Goal: Information Seeking & Learning: Find specific fact

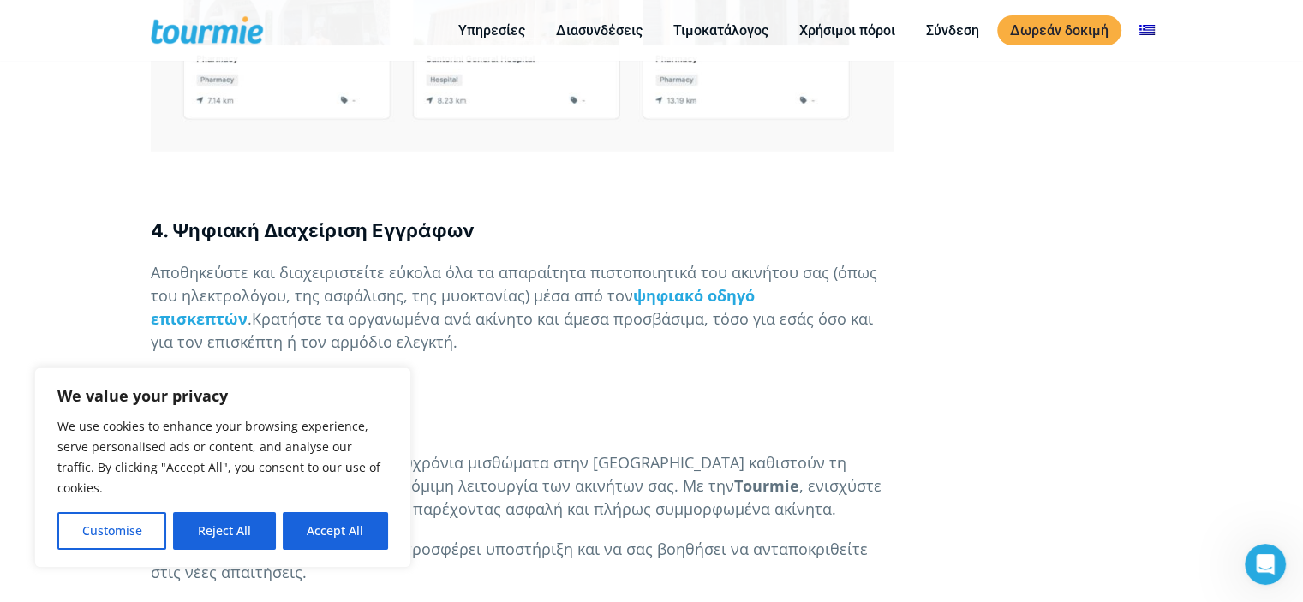
scroll to position [4727, 0]
click at [692, 34] on link "Τιμοκατάλογος" at bounding box center [721, 30] width 121 height 21
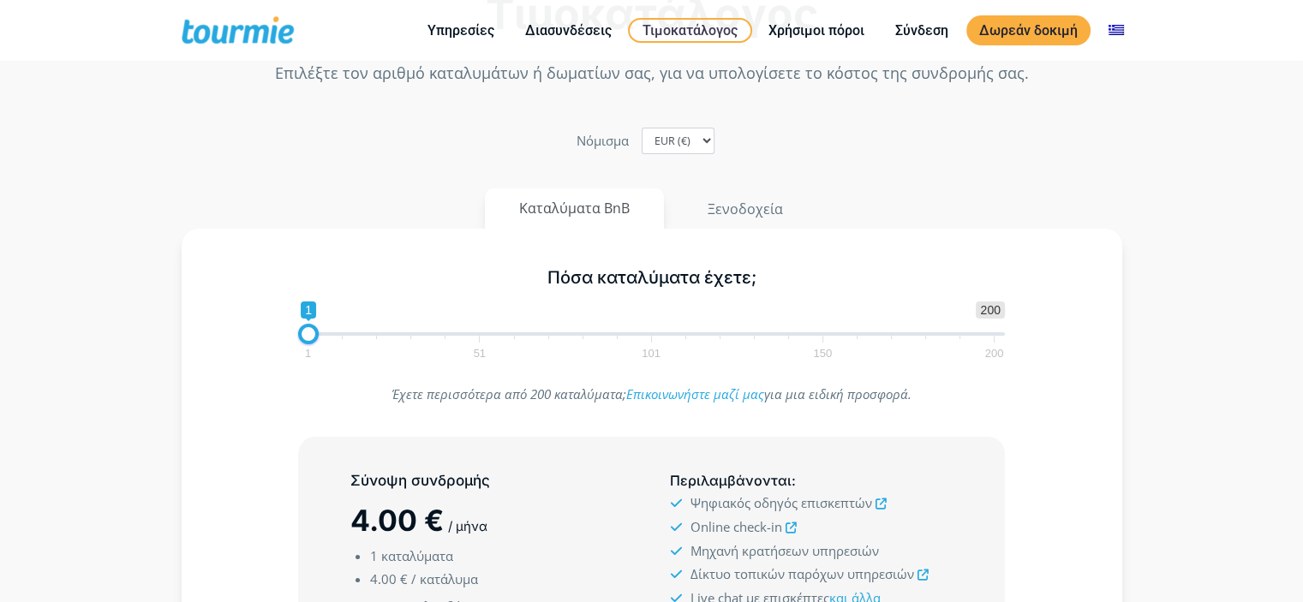
scroll to position [86, 0]
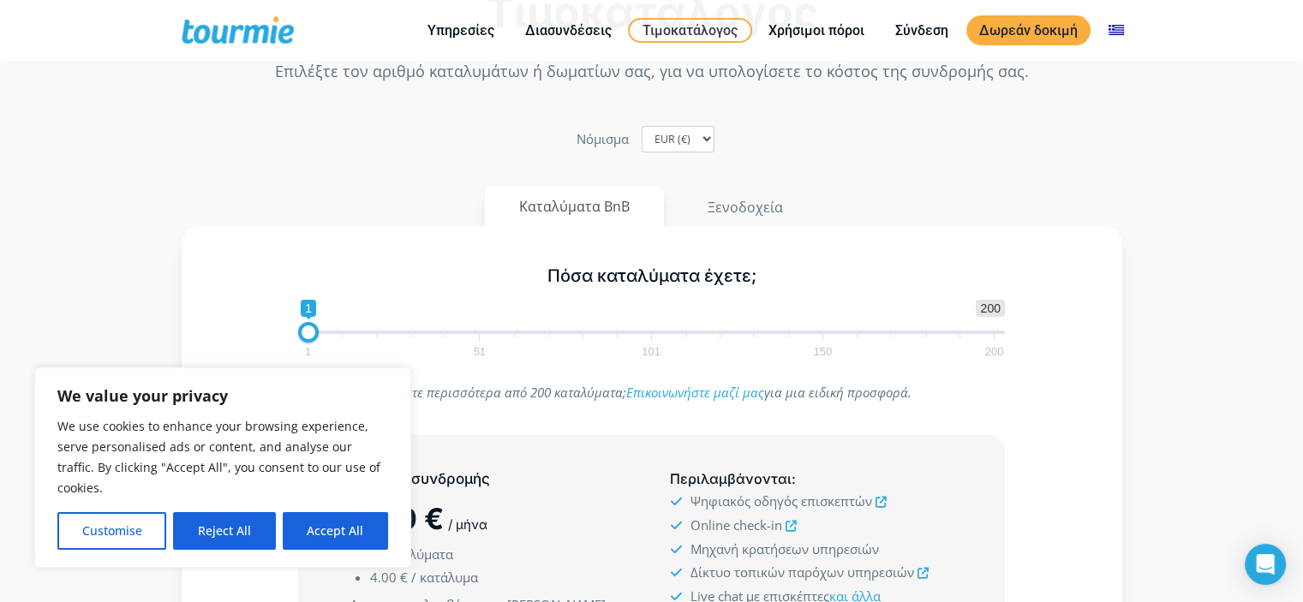
click at [603, 210] on button "Καταλύματα BnB" at bounding box center [574, 207] width 179 height 40
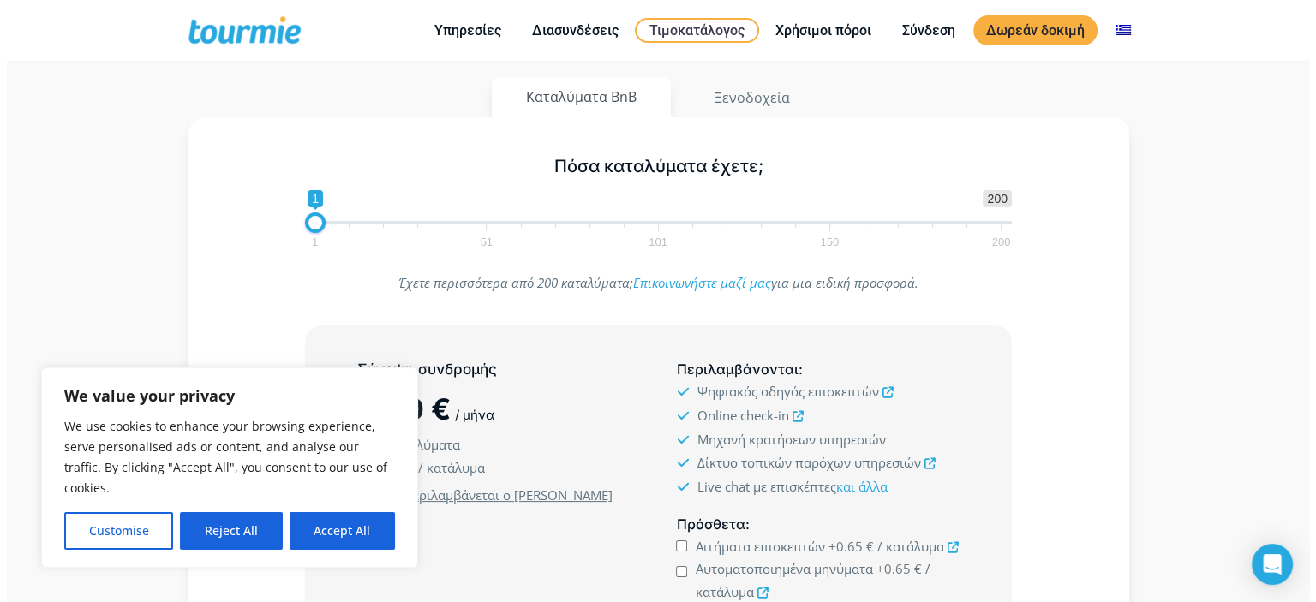
scroll to position [195, 0]
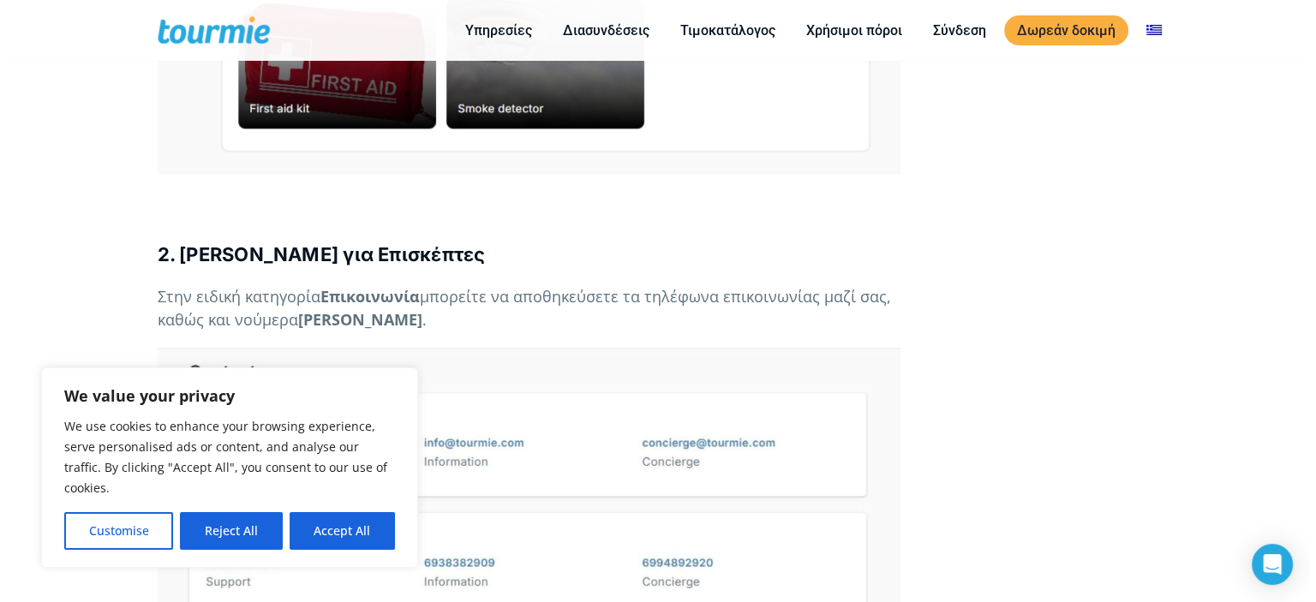
scroll to position [4072, 0]
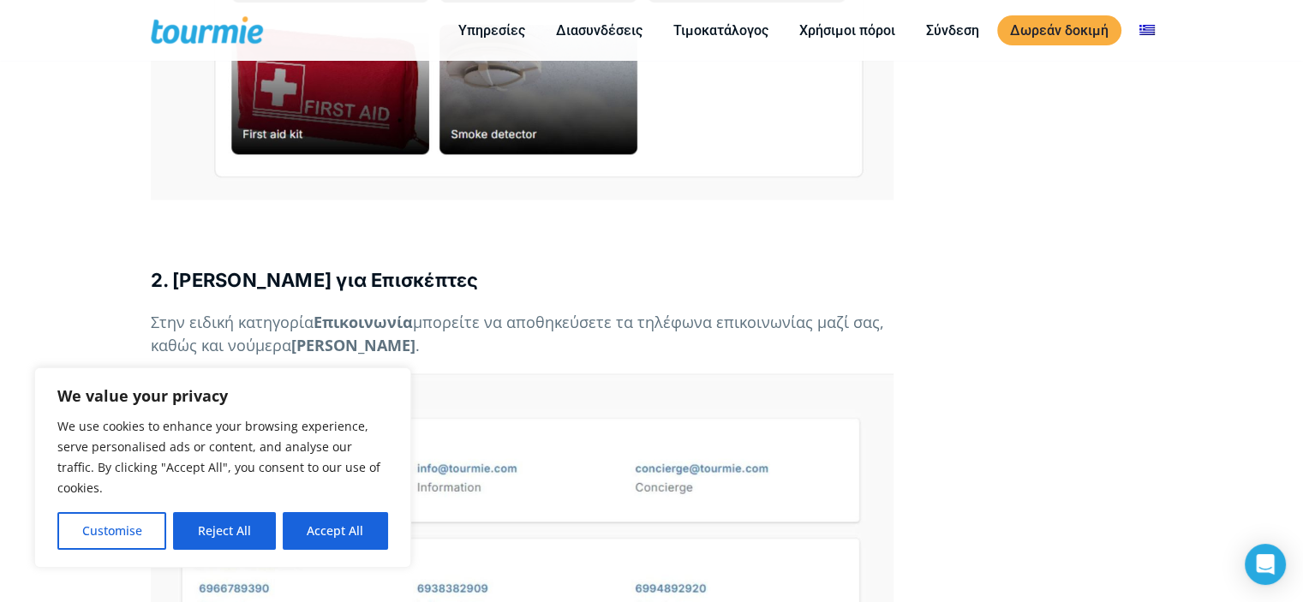
drag, startPoint x: 172, startPoint y: 231, endPoint x: 554, endPoint y: 225, distance: 381.4
click at [479, 269] on b "2. Τηλέφωνα Πρώτης Ανάγκης για Επισκέπτες" at bounding box center [315, 280] width 328 height 22
copy b "Τηλέφωνα Πρώτης Ανάγκης για Επισκέπτες"
